Goal: Check status: Check status

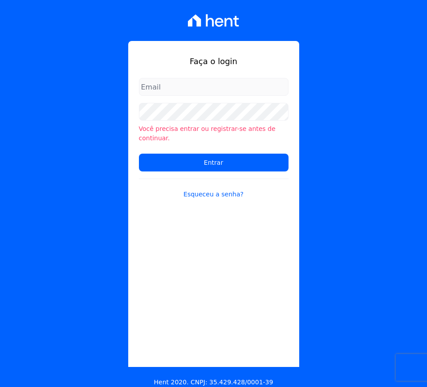
type input "[EMAIL_ADDRESS][DOMAIN_NAME]"
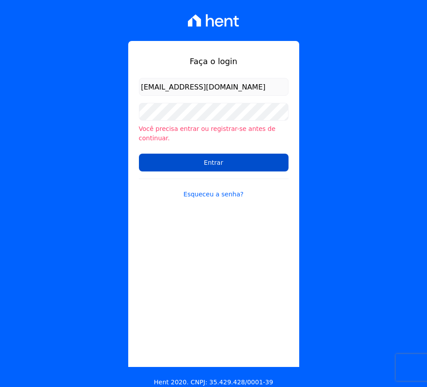
drag, startPoint x: 0, startPoint y: 0, endPoint x: 208, endPoint y: 149, distance: 255.9
click at [208, 154] on input "Entrar" at bounding box center [214, 163] width 150 height 18
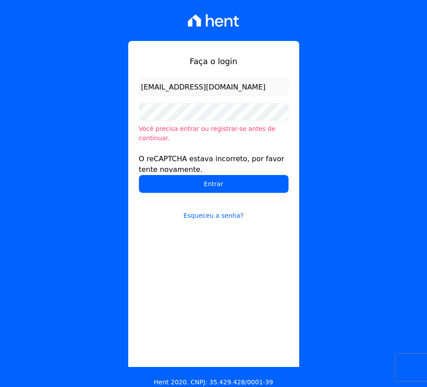
click at [154, 137] on form "[EMAIL_ADDRESS][DOMAIN_NAME] Você precisa entrar ou registrar-se antes de conti…" at bounding box center [214, 154] width 150 height 153
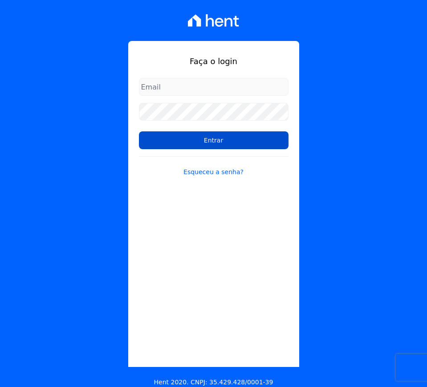
type input "[EMAIL_ADDRESS][DOMAIN_NAME]"
click at [207, 143] on input "Entrar" at bounding box center [214, 140] width 150 height 18
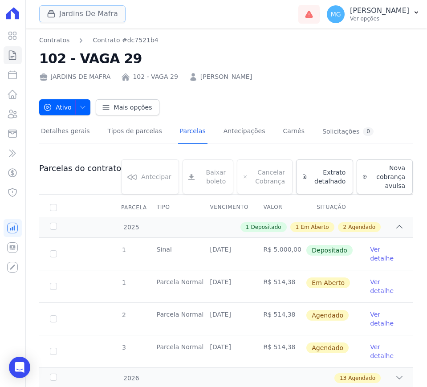
click at [62, 16] on button "Jardins De Mafra" at bounding box center [82, 13] width 86 height 17
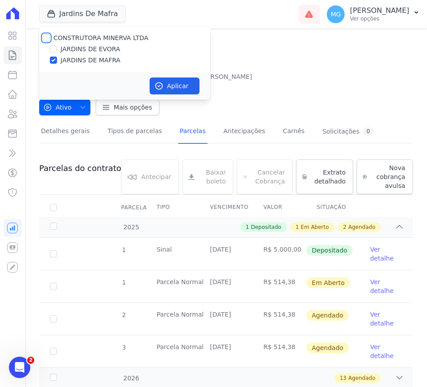
click at [46, 37] on input "CONSTRUTORA MINERVA LTDA" at bounding box center [46, 37] width 7 height 7
checkbox input "true"
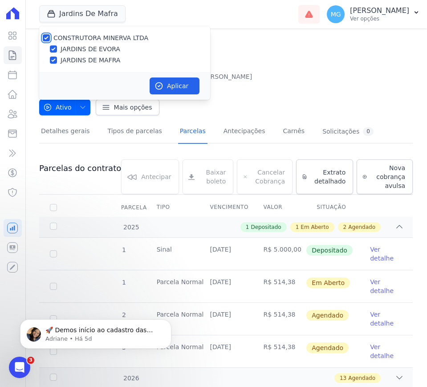
click at [46, 38] on input "CONSTRUTORA MINERVA LTDA" at bounding box center [46, 37] width 7 height 7
checkbox input "false"
click at [56, 56] on div at bounding box center [53, 60] width 7 height 9
click at [56, 61] on input "JARDINS DE MAFRA" at bounding box center [53, 60] width 7 height 7
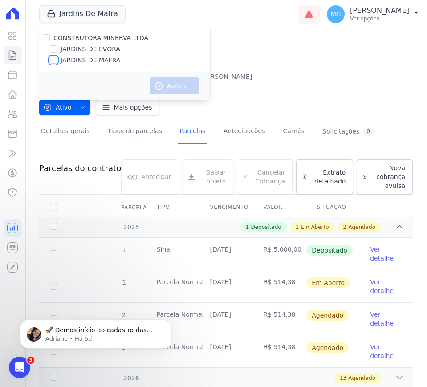
checkbox input "true"
click at [172, 85] on button "Aplicar" at bounding box center [175, 85] width 50 height 17
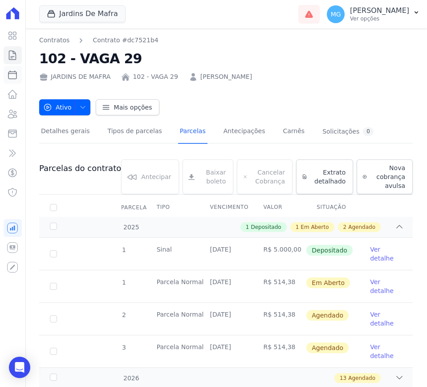
click at [14, 73] on icon at bounding box center [12, 74] width 11 height 11
select select
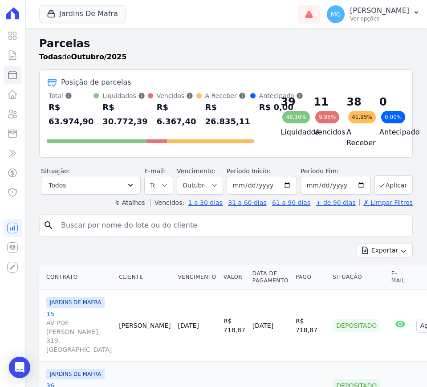
drag, startPoint x: 48, startPoint y: 94, endPoint x: 216, endPoint y: 130, distance: 172.1
click at [216, 129] on div "Total Soma das parcelas pagas, vencidas, em aberto e agendadas. Não considera p…" at bounding box center [150, 109] width 207 height 37
copy div "Total Soma das parcelas pagas, vencidas, em aberto e agendadas. Não considera p…"
click at [62, 16] on button "Jardins De Mafra" at bounding box center [82, 13] width 86 height 17
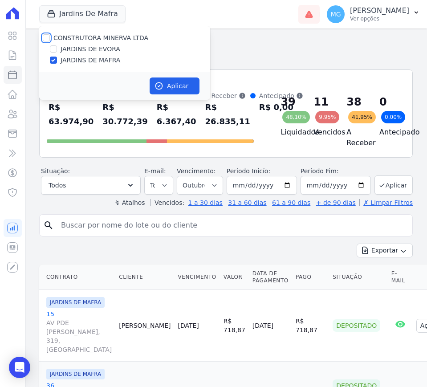
click at [45, 37] on input "CONSTRUTORA MINERVA LTDA" at bounding box center [46, 37] width 7 height 7
checkbox input "true"
click at [54, 58] on input "JARDINS DE MAFRA" at bounding box center [53, 60] width 7 height 7
checkbox input "false"
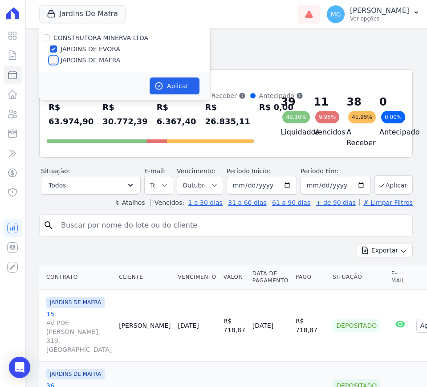
checkbox input "false"
click at [175, 87] on button "Aplicar" at bounding box center [175, 85] width 50 height 17
select select
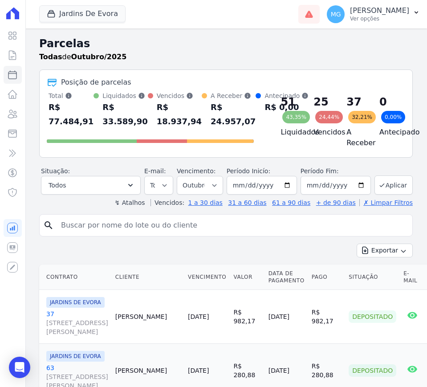
drag, startPoint x: 48, startPoint y: 93, endPoint x: 216, endPoint y: 129, distance: 172.2
click at [216, 129] on div "Total Soma das parcelas pagas, vencidas, em aberto e agendadas. Não considera p…" at bounding box center [150, 109] width 207 height 37
copy div "Total Soma das parcelas pagas, vencidas, em aberto e agendadas. Não considera p…"
